Goal: Task Accomplishment & Management: Complete application form

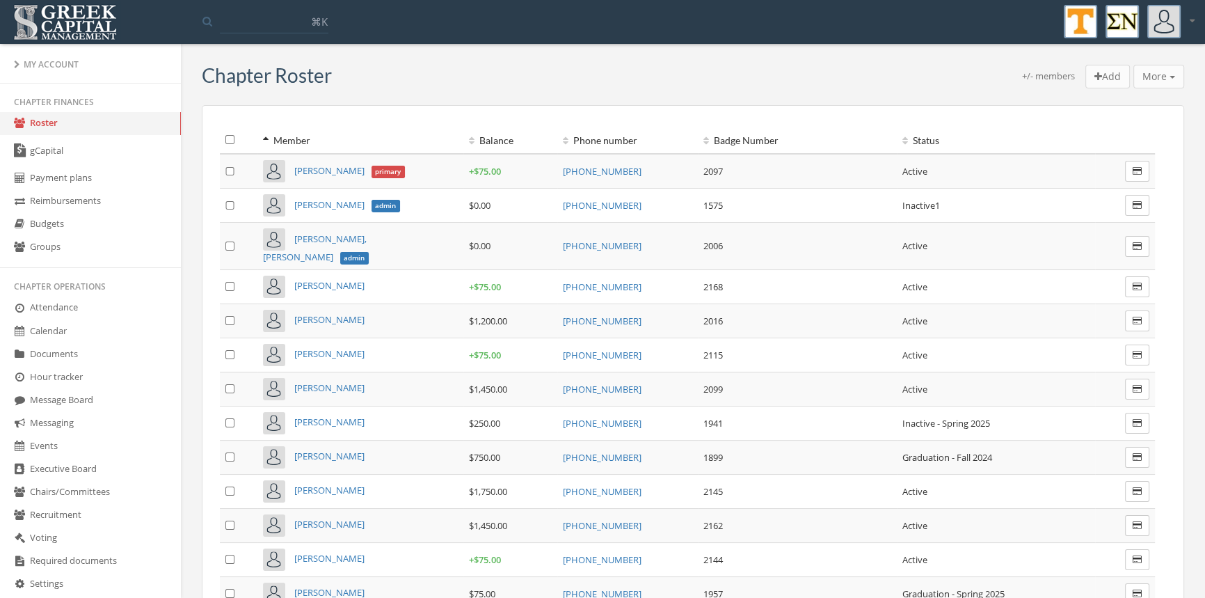
scroll to position [313, 0]
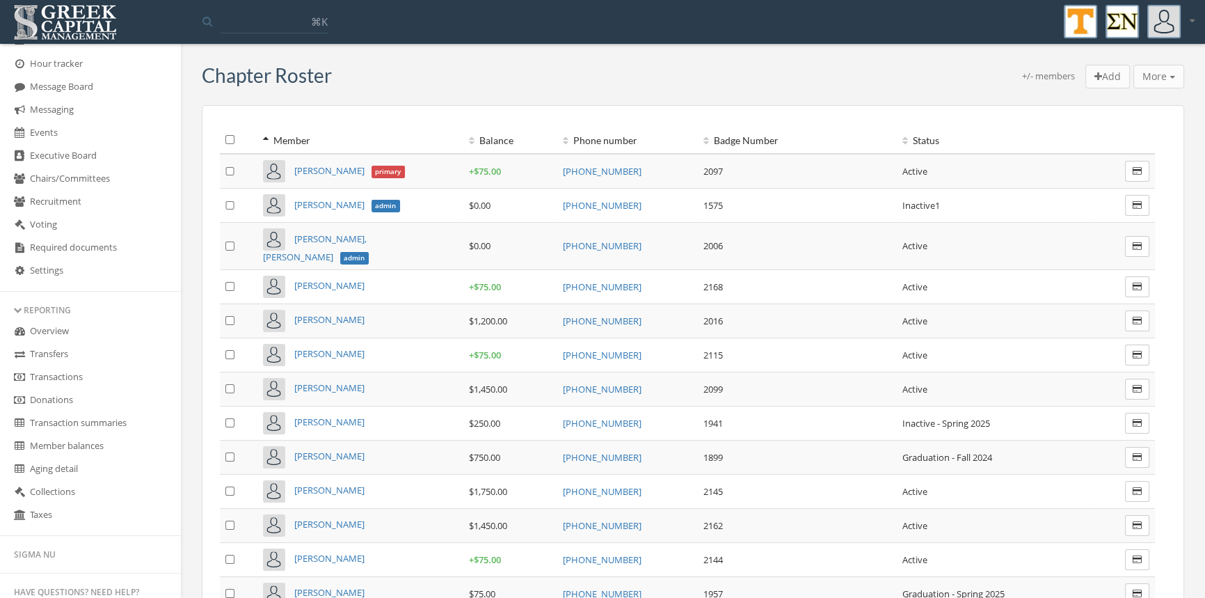
click at [75, 382] on link "Transactions" at bounding box center [90, 377] width 181 height 23
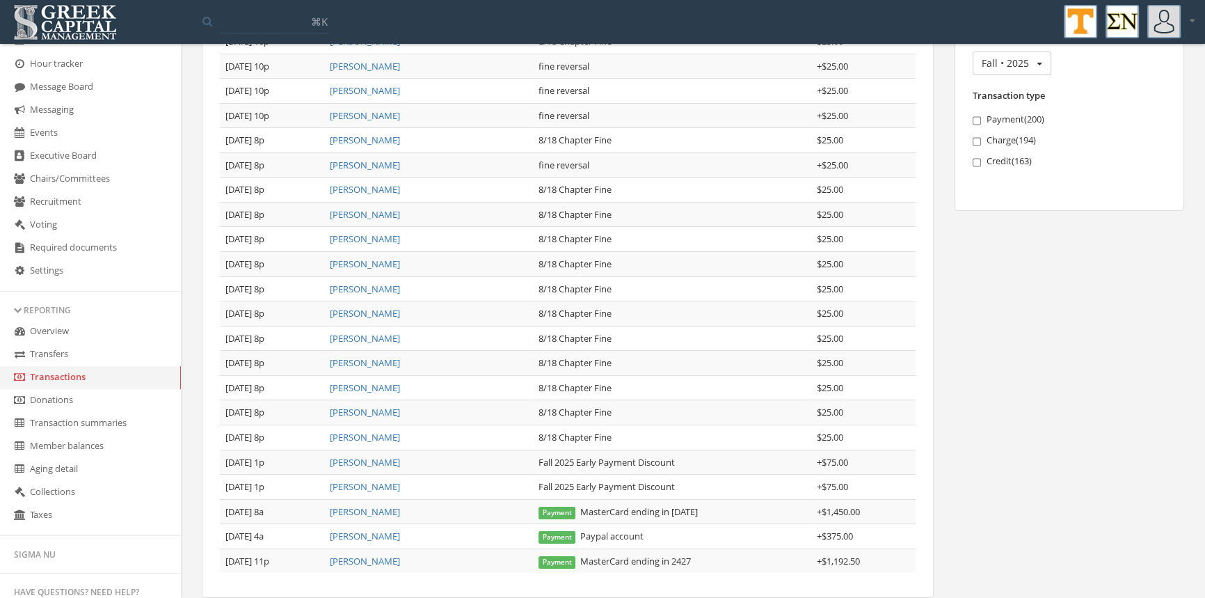
scroll to position [255, 0]
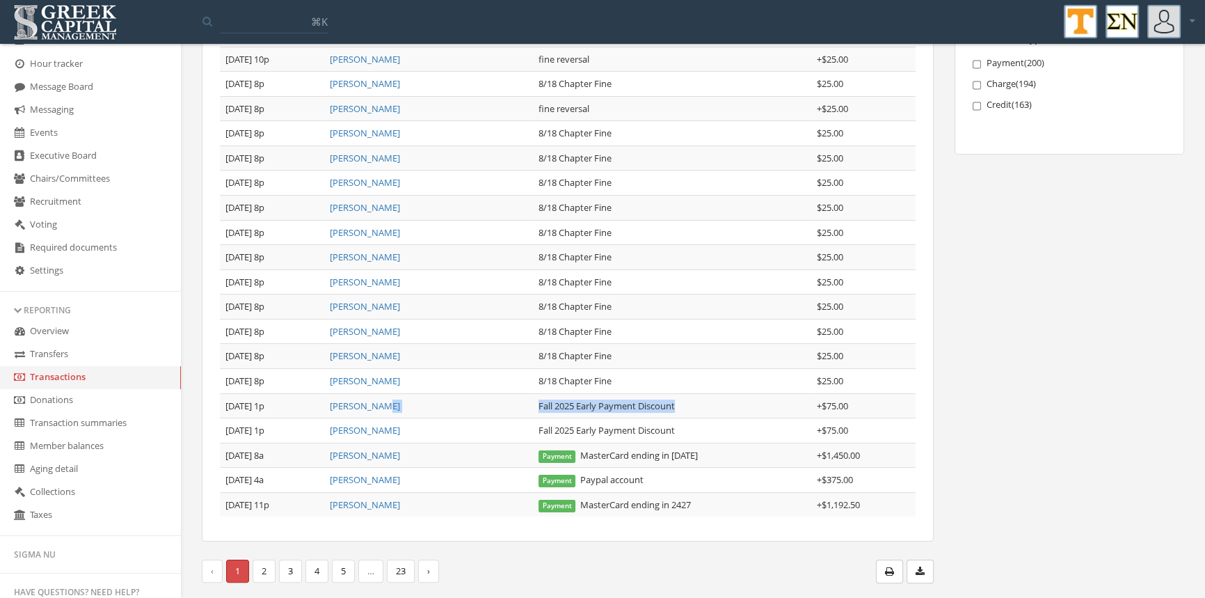
drag, startPoint x: 681, startPoint y: 406, endPoint x: 518, endPoint y: 408, distance: 163.5
click at [518, 408] on tr "[DATE] 1p [PERSON_NAME] Fall 2025 Early Payment Discount + $75.00" at bounding box center [568, 405] width 696 height 25
copy tr "Fall 2025 Early Payment Discount"
drag, startPoint x: 1203, startPoint y: 307, endPoint x: 1212, endPoint y: 212, distance: 95.1
click at [1205, 212] on html "My account Logout Toggle search ⌘K My account Logout My Account Chapter finance…" at bounding box center [602, 44] width 1205 height 598
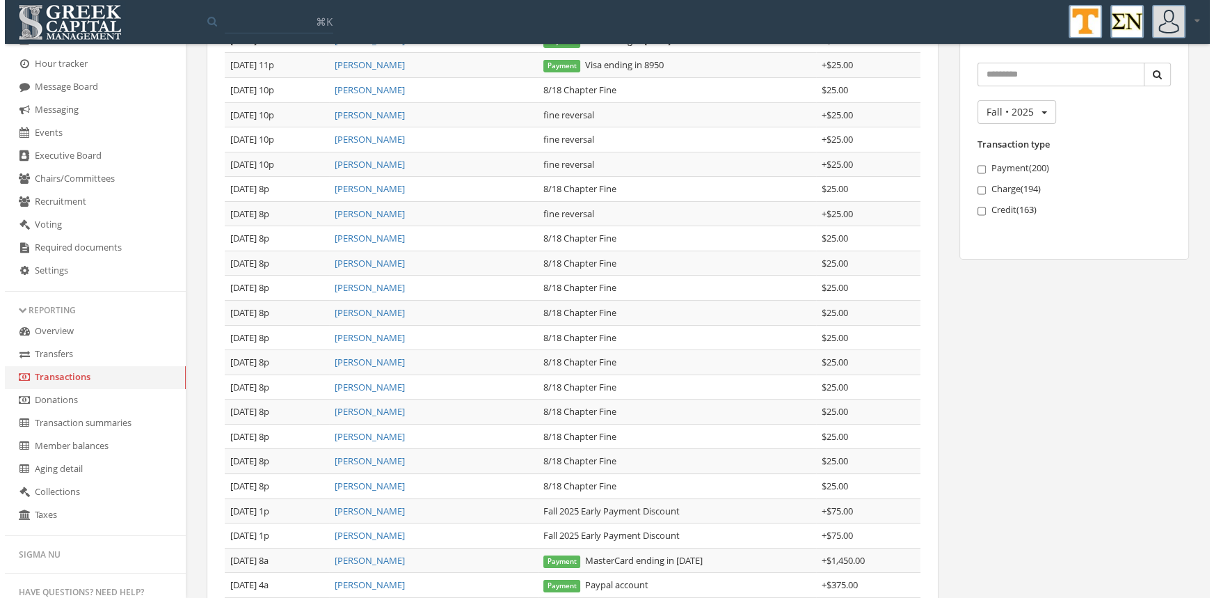
scroll to position [0, 0]
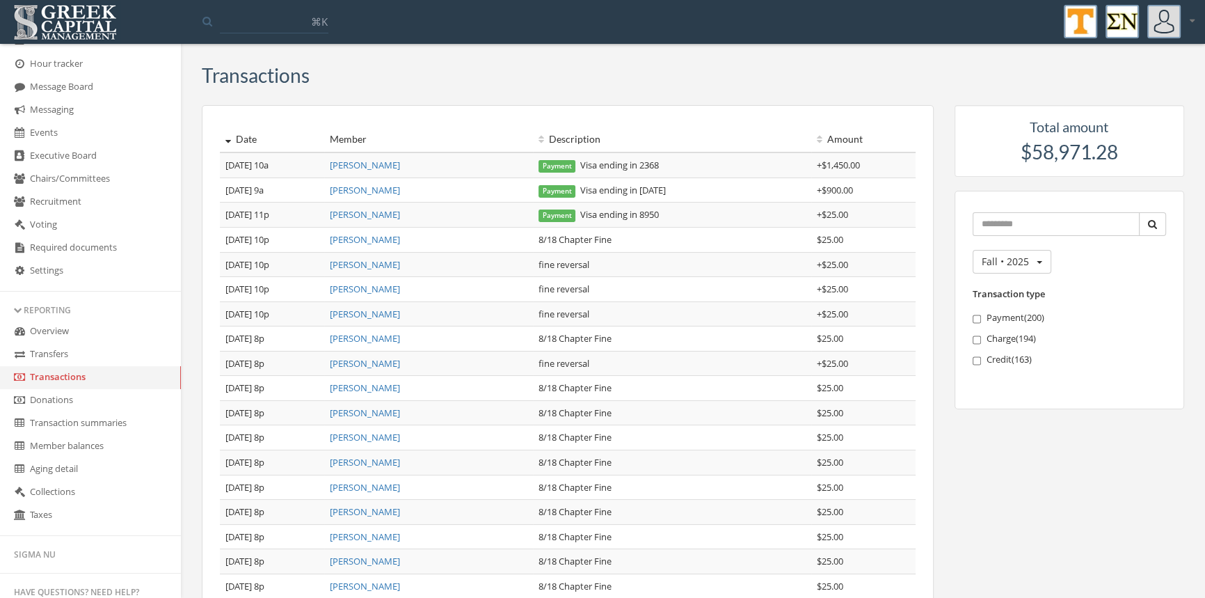
click at [380, 186] on link "[PERSON_NAME]" at bounding box center [365, 190] width 70 height 13
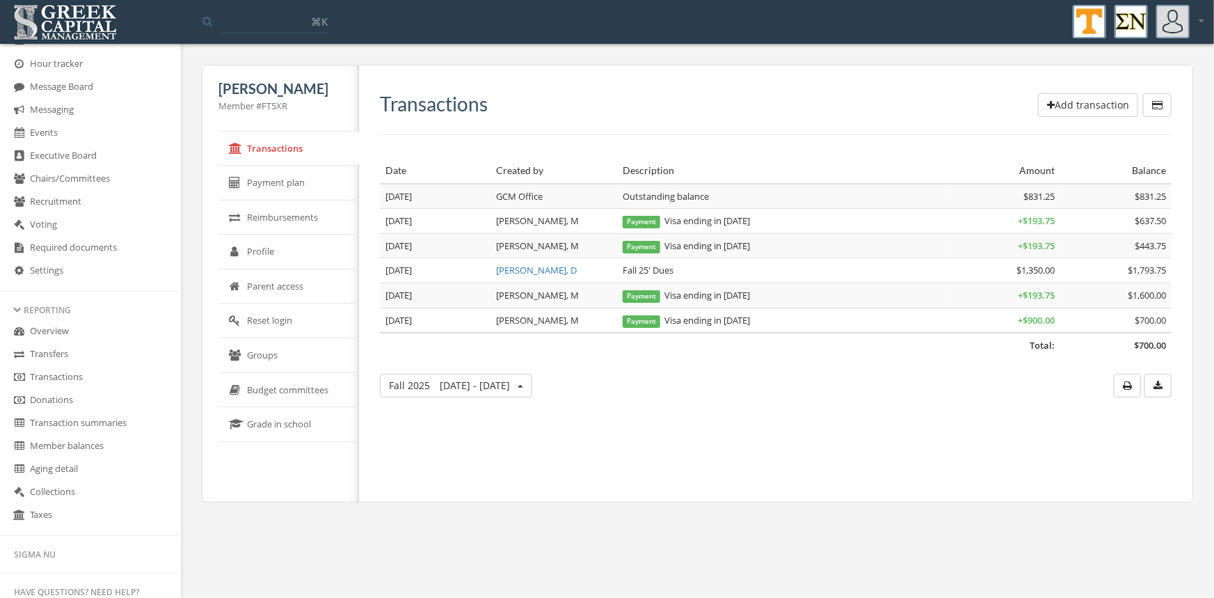
click at [1074, 101] on button "Add transaction" at bounding box center [1088, 105] width 100 height 24
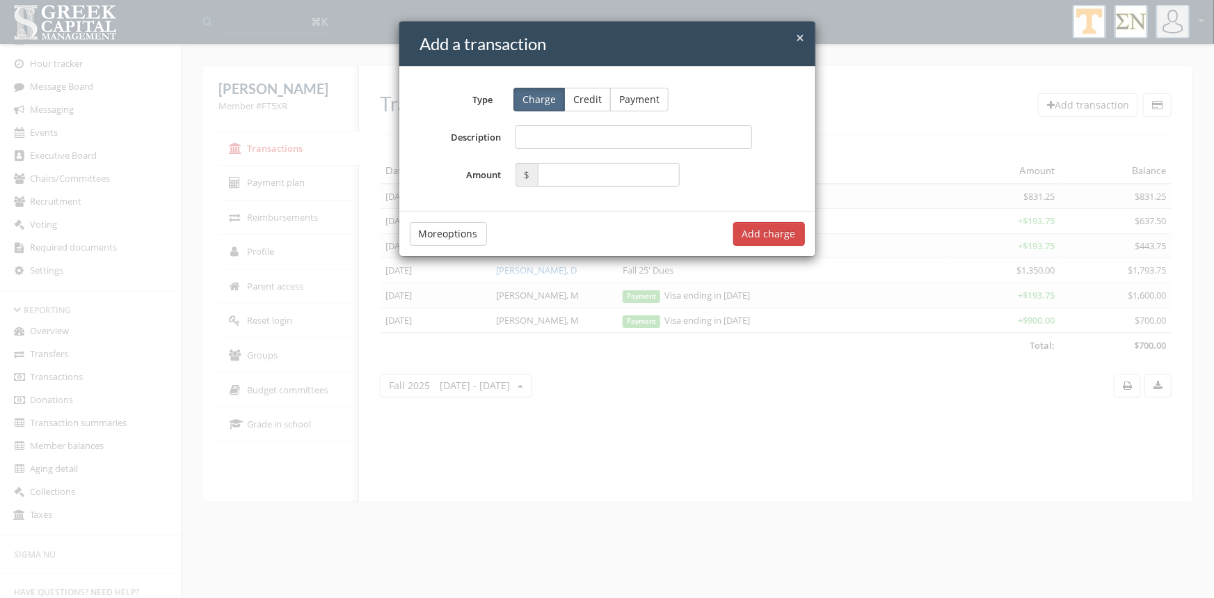
drag, startPoint x: 587, startPoint y: 97, endPoint x: 556, endPoint y: 121, distance: 39.2
click at [585, 97] on button "Credit" at bounding box center [587, 100] width 47 height 24
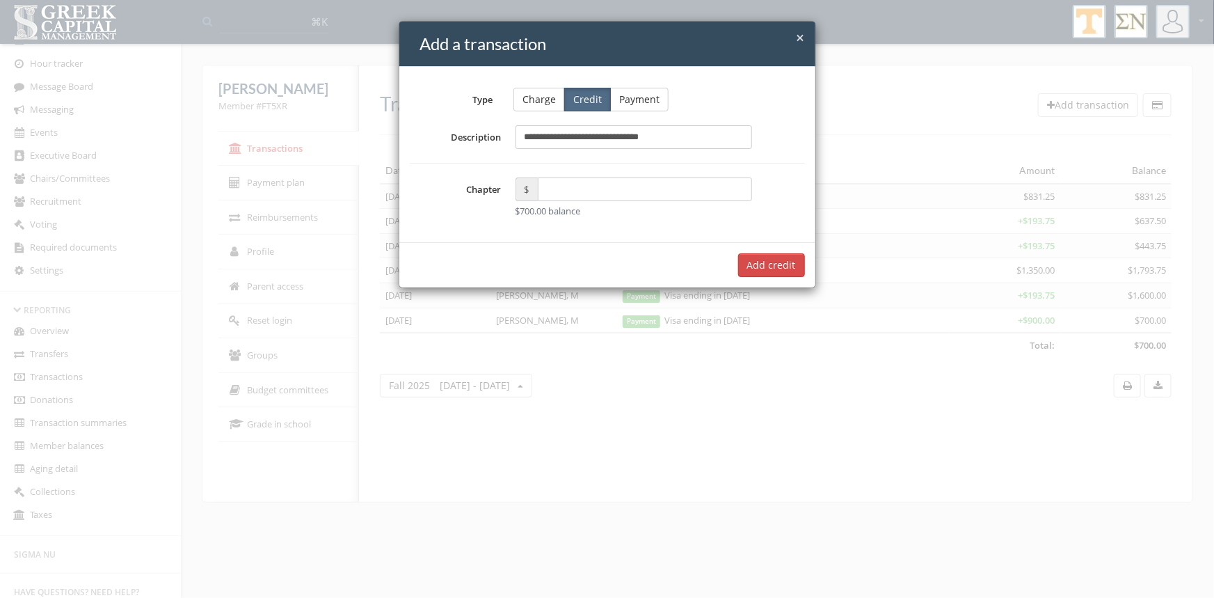
click at [545, 141] on input "**********" at bounding box center [634, 137] width 237 height 24
type input "**********"
click at [580, 181] on input "text" at bounding box center [645, 189] width 215 height 24
type input "*"
click at [800, 34] on span "×" at bounding box center [801, 37] width 8 height 19
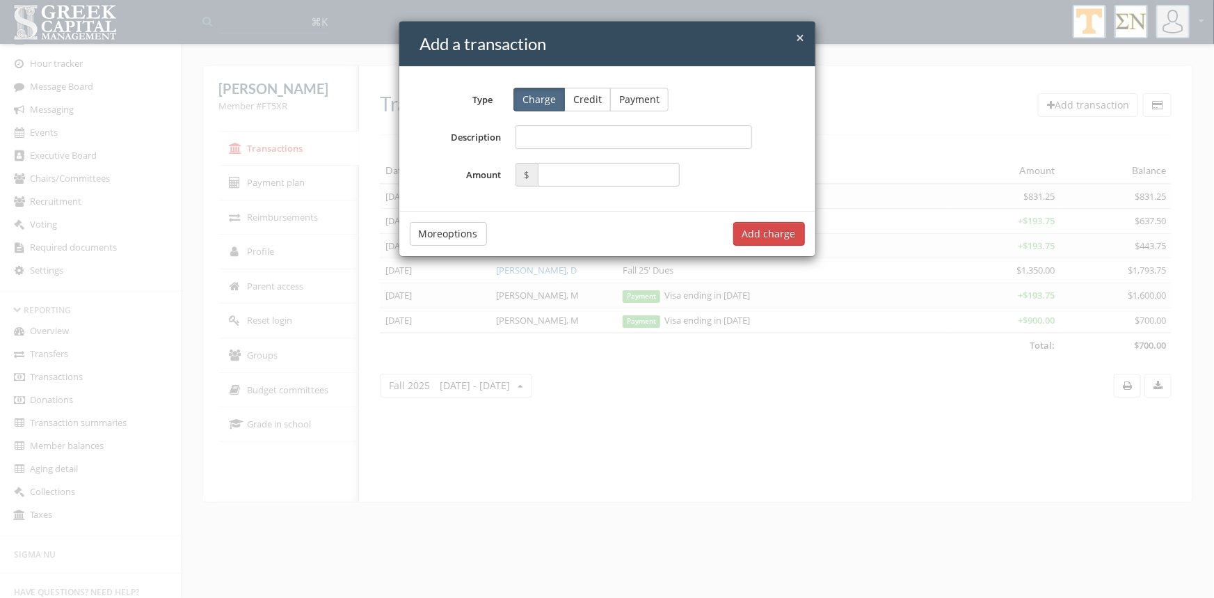
click at [803, 35] on span "×" at bounding box center [801, 37] width 8 height 19
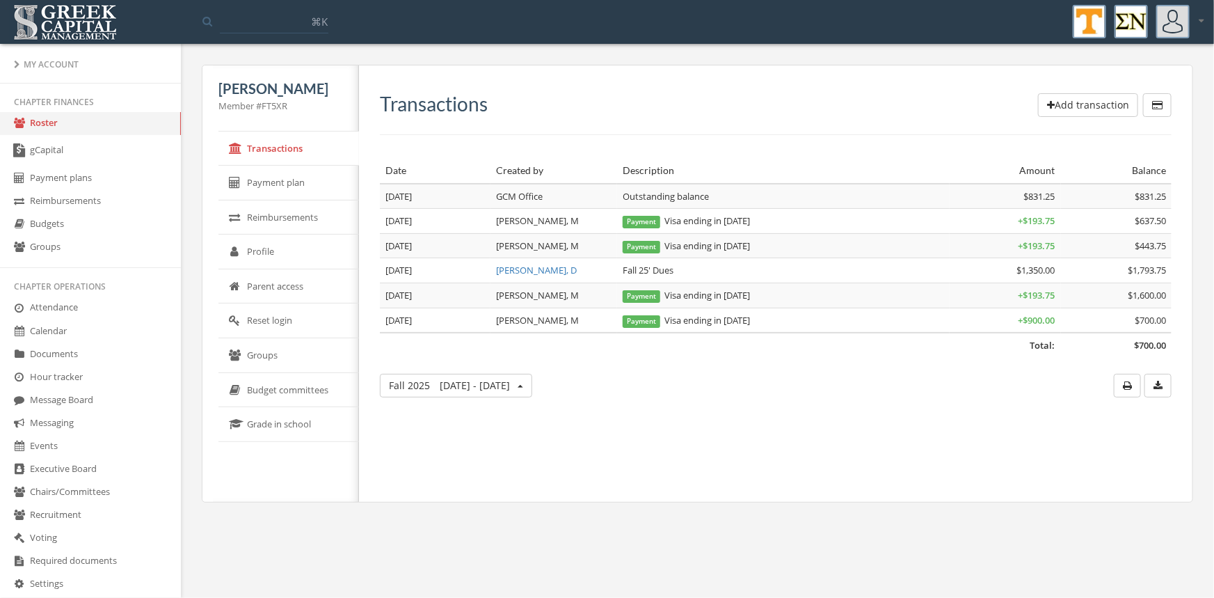
click at [40, 118] on link "Roster" at bounding box center [90, 123] width 181 height 23
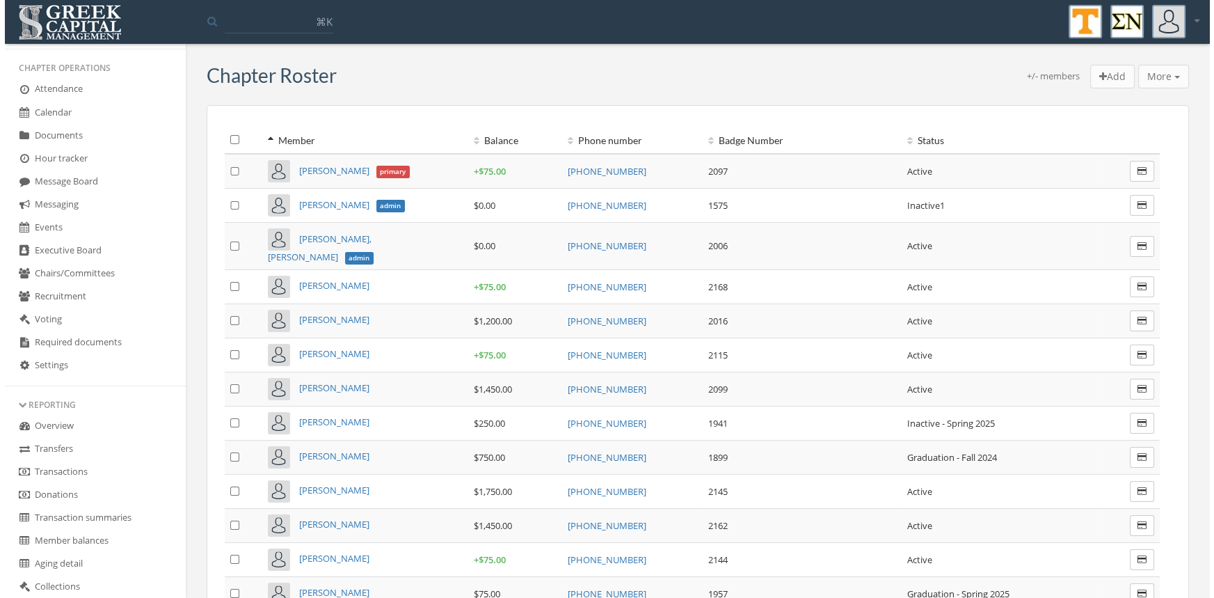
scroll to position [228, 0]
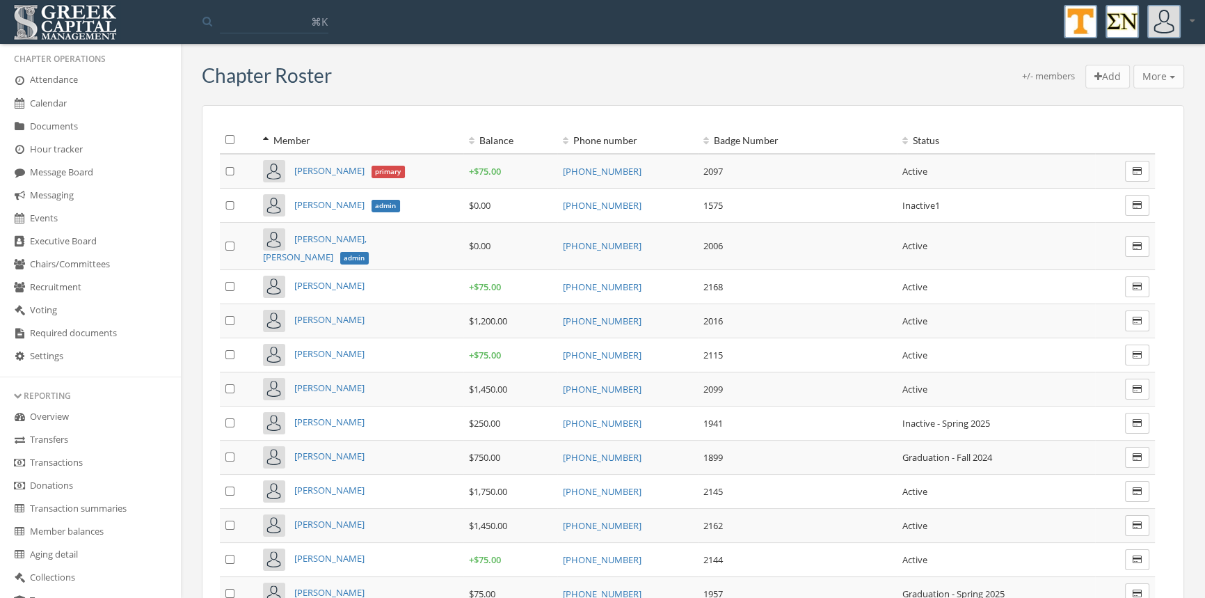
click at [63, 463] on link "Transactions" at bounding box center [90, 463] width 181 height 23
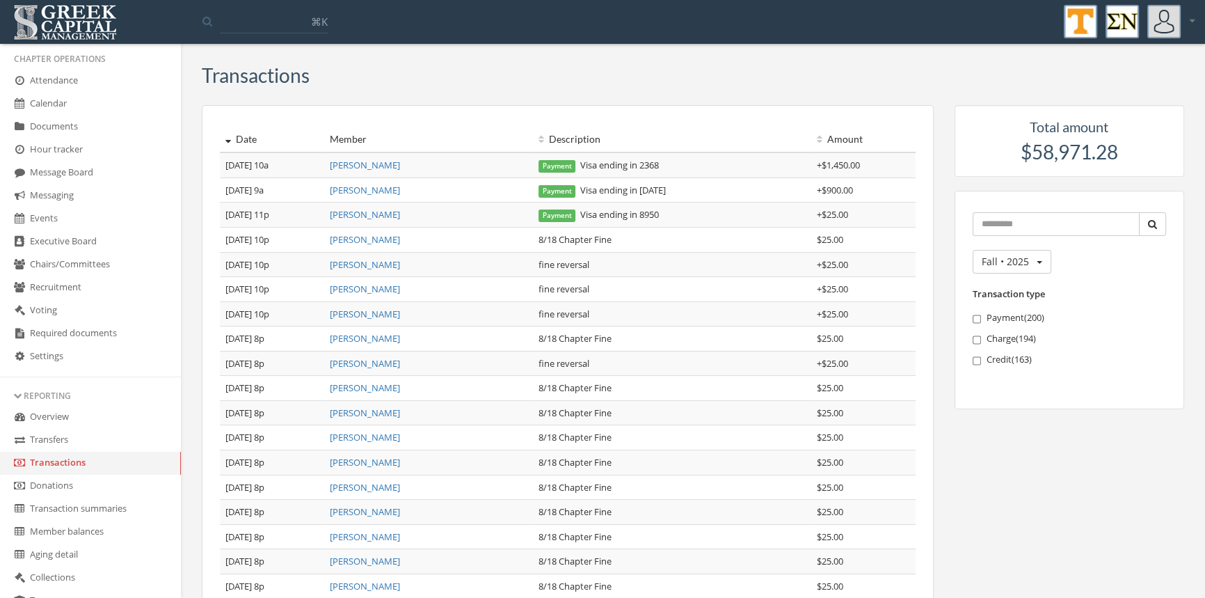
click at [376, 165] on link "[PERSON_NAME]" at bounding box center [365, 165] width 70 height 13
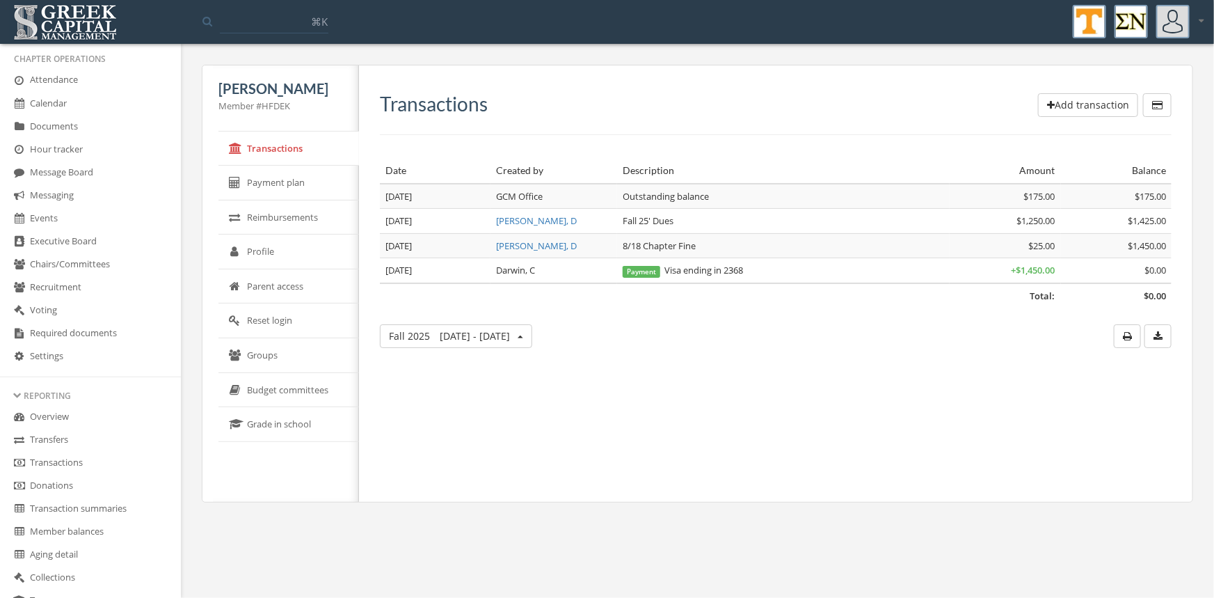
click at [1091, 97] on button "Add transaction" at bounding box center [1088, 105] width 100 height 24
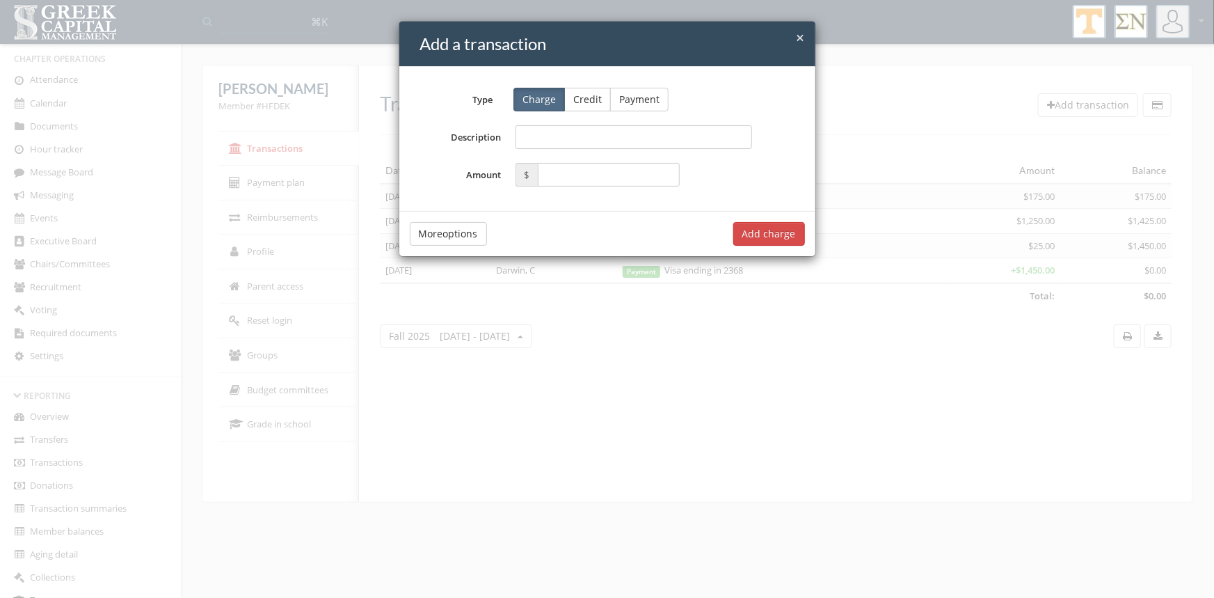
click at [599, 97] on button "Credit" at bounding box center [587, 100] width 47 height 24
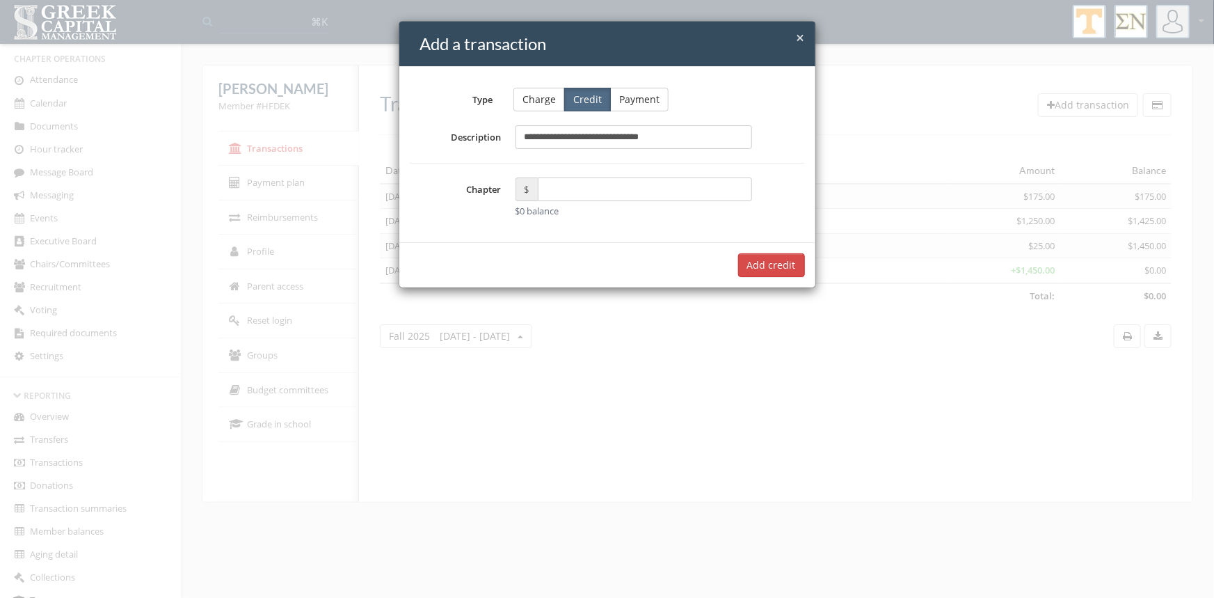
type input "**********"
click at [562, 193] on input "text" at bounding box center [645, 189] width 215 height 24
type input "*****"
click at [547, 141] on input "**********" at bounding box center [634, 137] width 237 height 24
type input "**********"
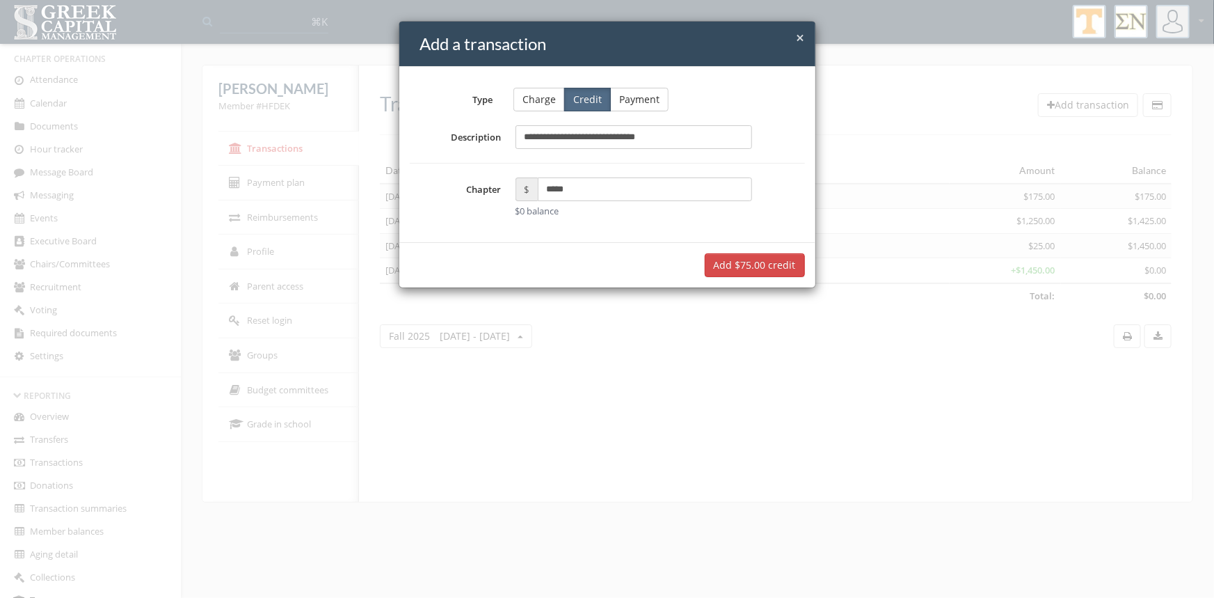
click at [749, 261] on button "Add $75.00 credit" at bounding box center [755, 265] width 100 height 24
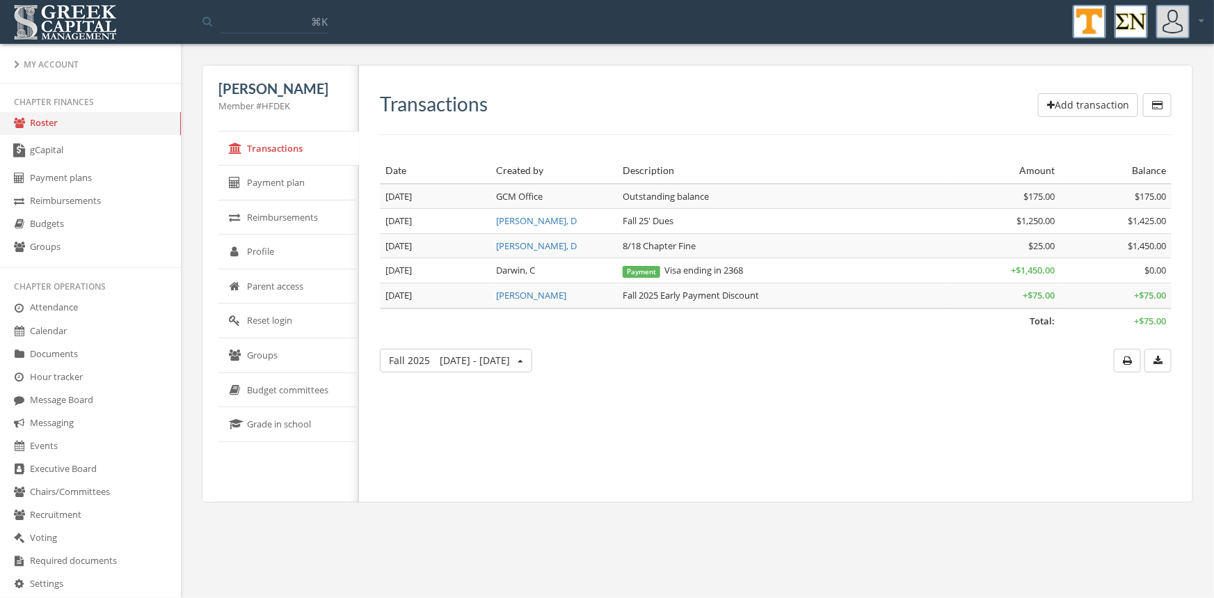
click at [39, 125] on link "Roster" at bounding box center [90, 123] width 181 height 23
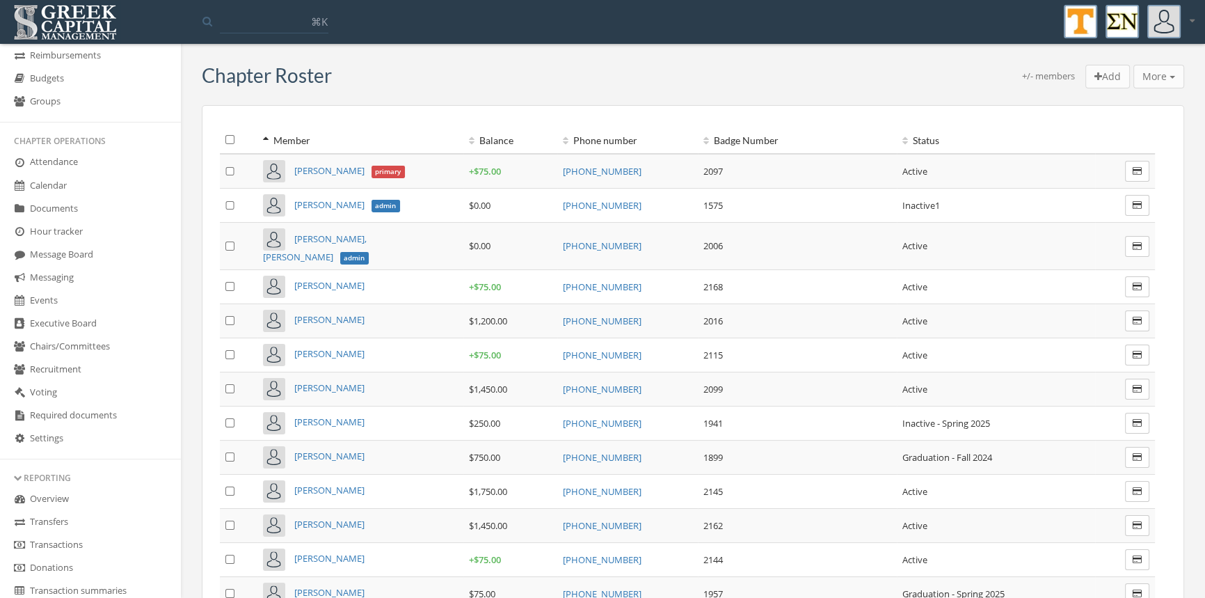
scroll to position [148, 0]
click at [74, 537] on link "Transactions" at bounding box center [90, 543] width 181 height 23
